Goal: Task Accomplishment & Management: Manage account settings

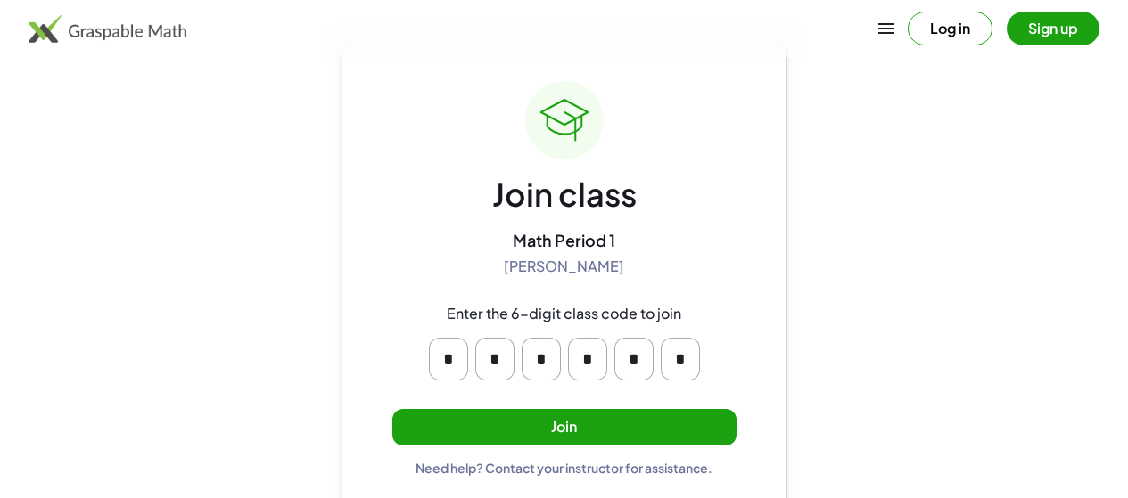
scroll to position [69, 0]
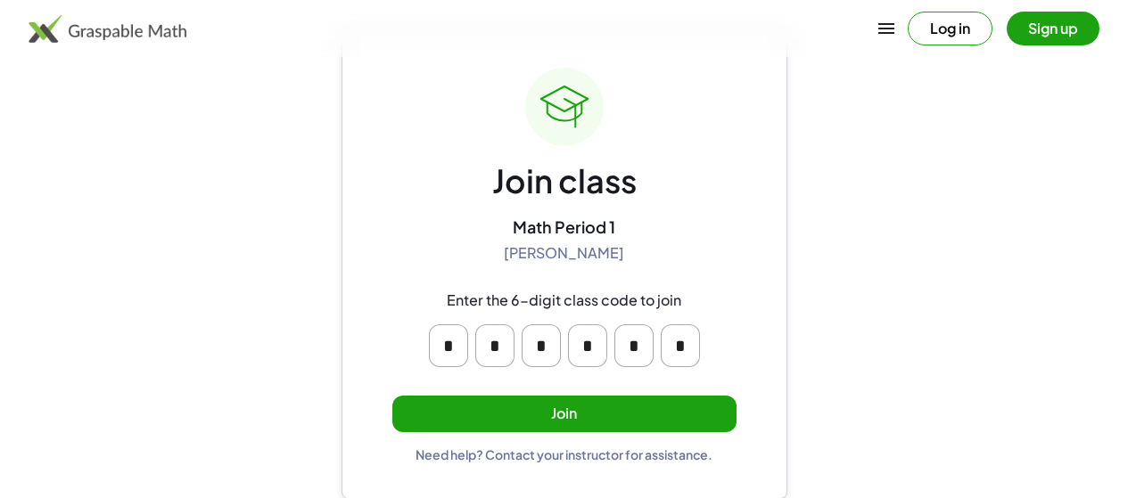
click at [589, 411] on button "Join" at bounding box center [564, 414] width 344 height 37
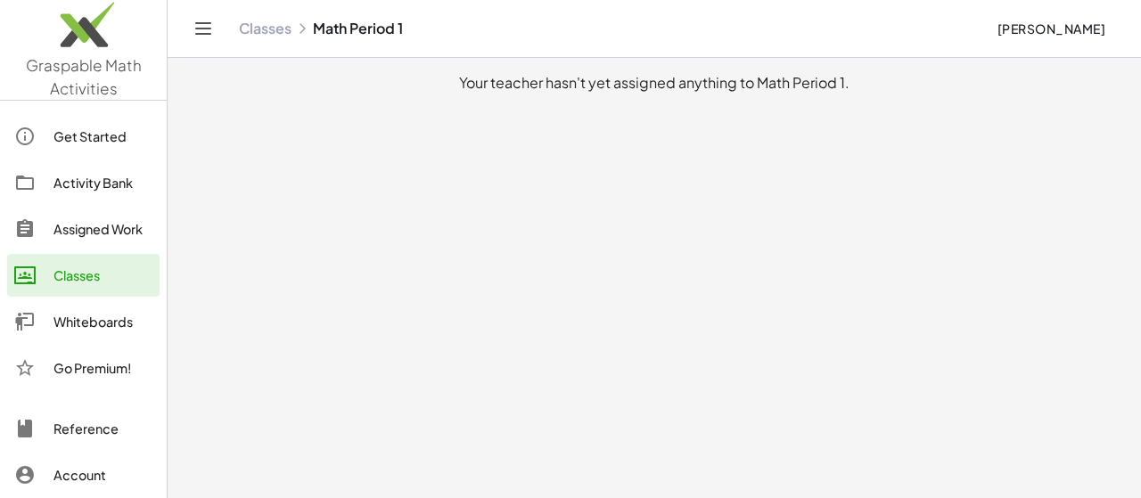
click at [270, 29] on link "Classes" at bounding box center [265, 29] width 53 height 18
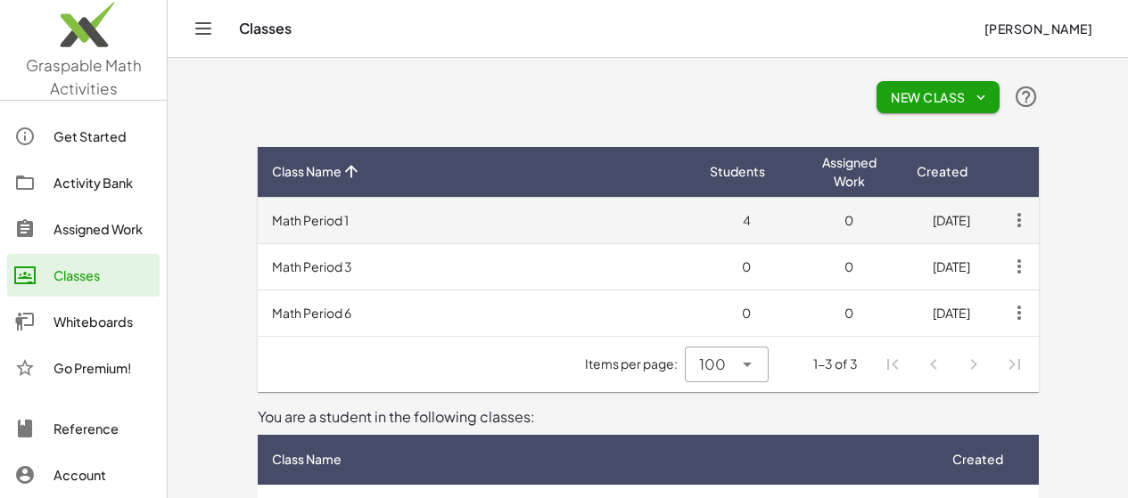
click at [798, 222] on td "4" at bounding box center [746, 220] width 103 height 46
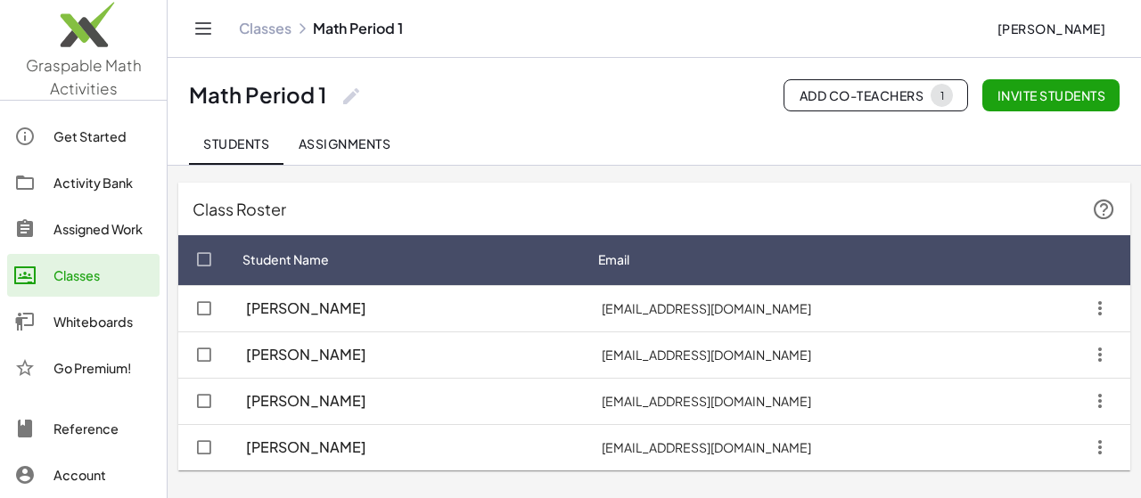
click at [1096, 400] on icon "button" at bounding box center [1100, 401] width 32 height 32
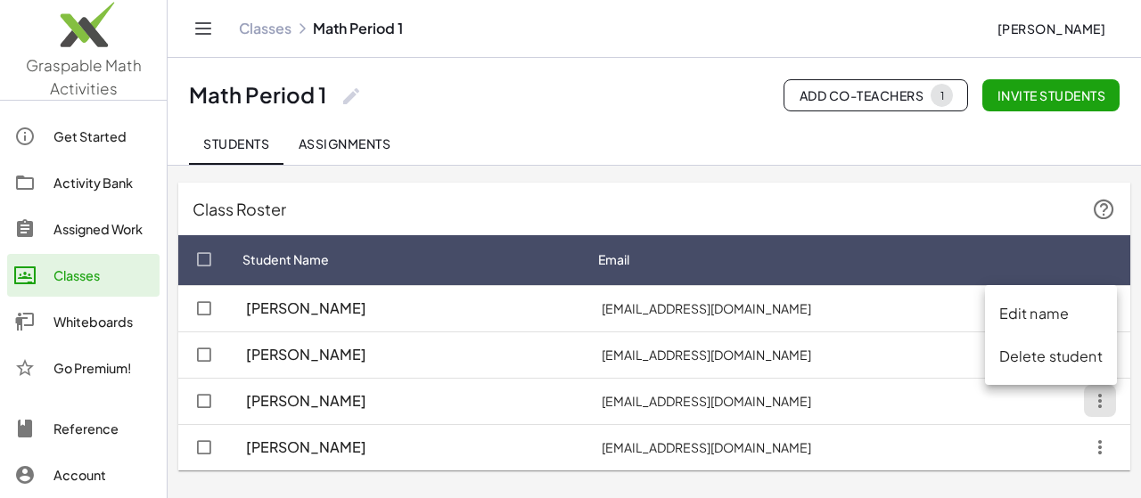
click at [1063, 361] on div "Delete student" at bounding box center [1050, 356] width 103 height 21
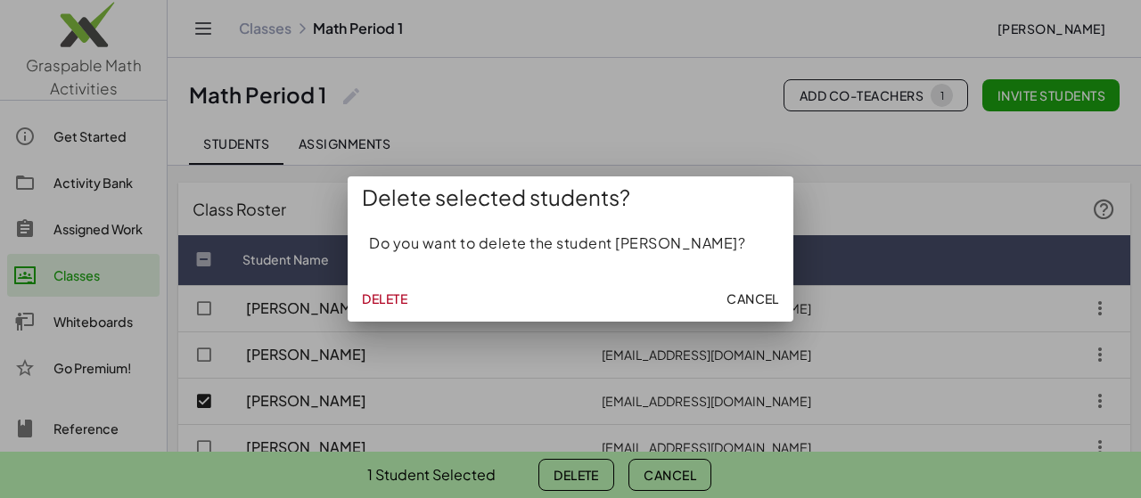
click at [382, 300] on span "Delete" at bounding box center [384, 299] width 45 height 16
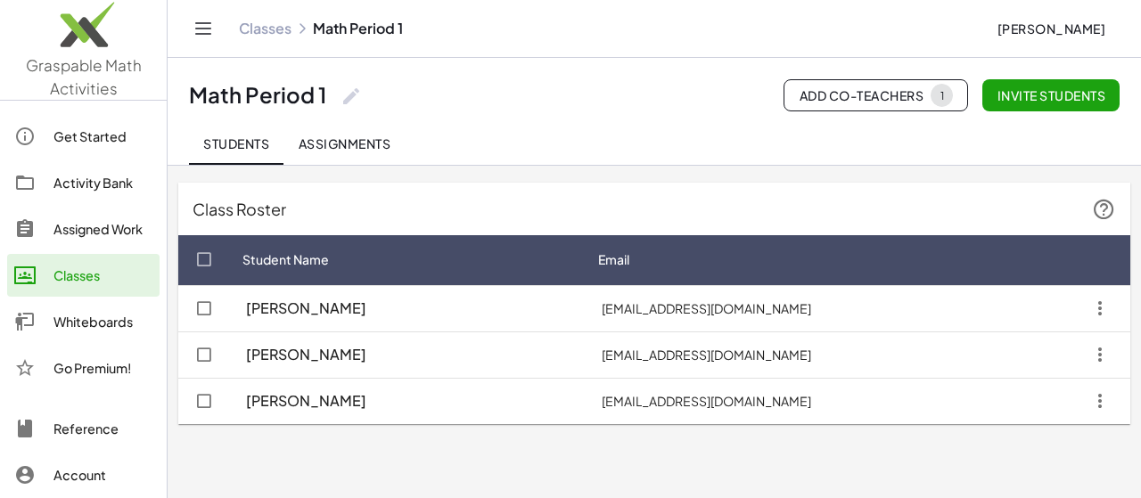
click at [1104, 401] on icon "button" at bounding box center [1100, 401] width 32 height 32
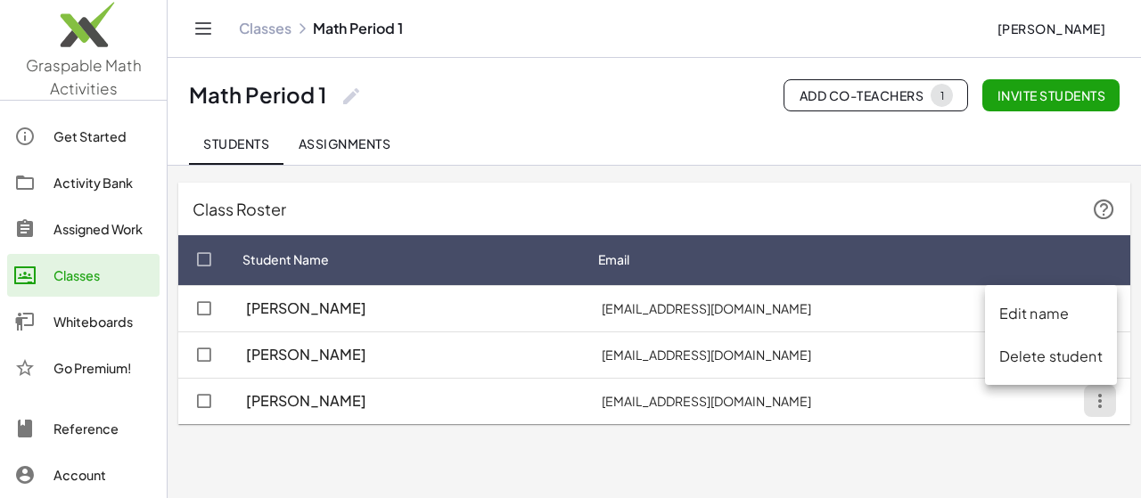
click at [1038, 360] on div "Delete student" at bounding box center [1050, 356] width 103 height 21
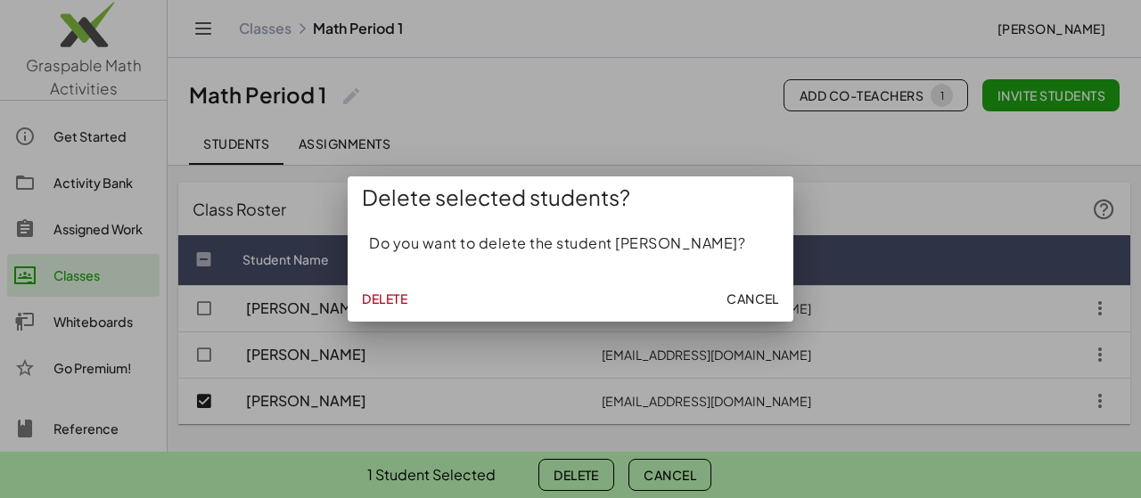
click at [395, 295] on span "Delete" at bounding box center [384, 299] width 45 height 16
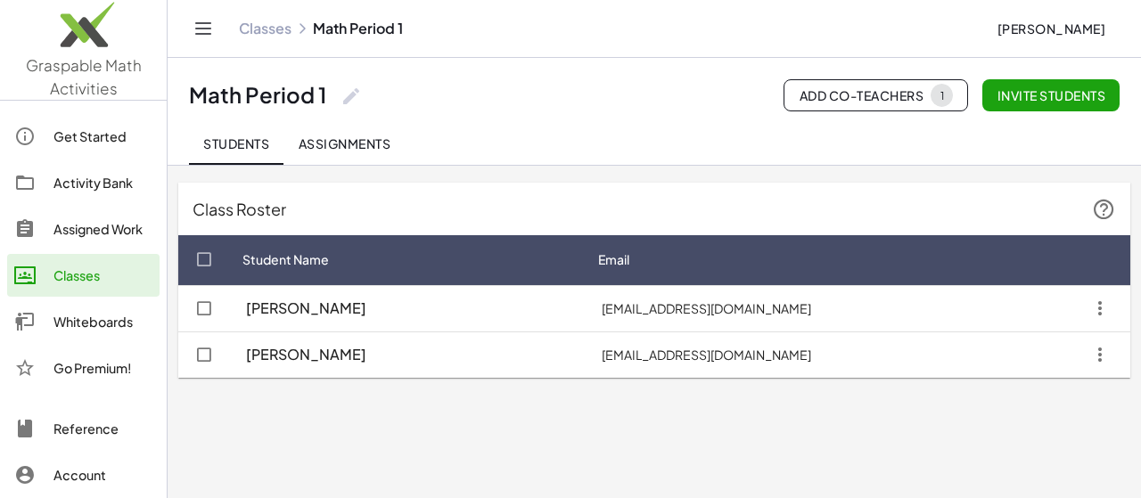
click at [686, 134] on div "Students Assignments" at bounding box center [654, 143] width 931 height 43
